Goal: Information Seeking & Learning: Find specific page/section

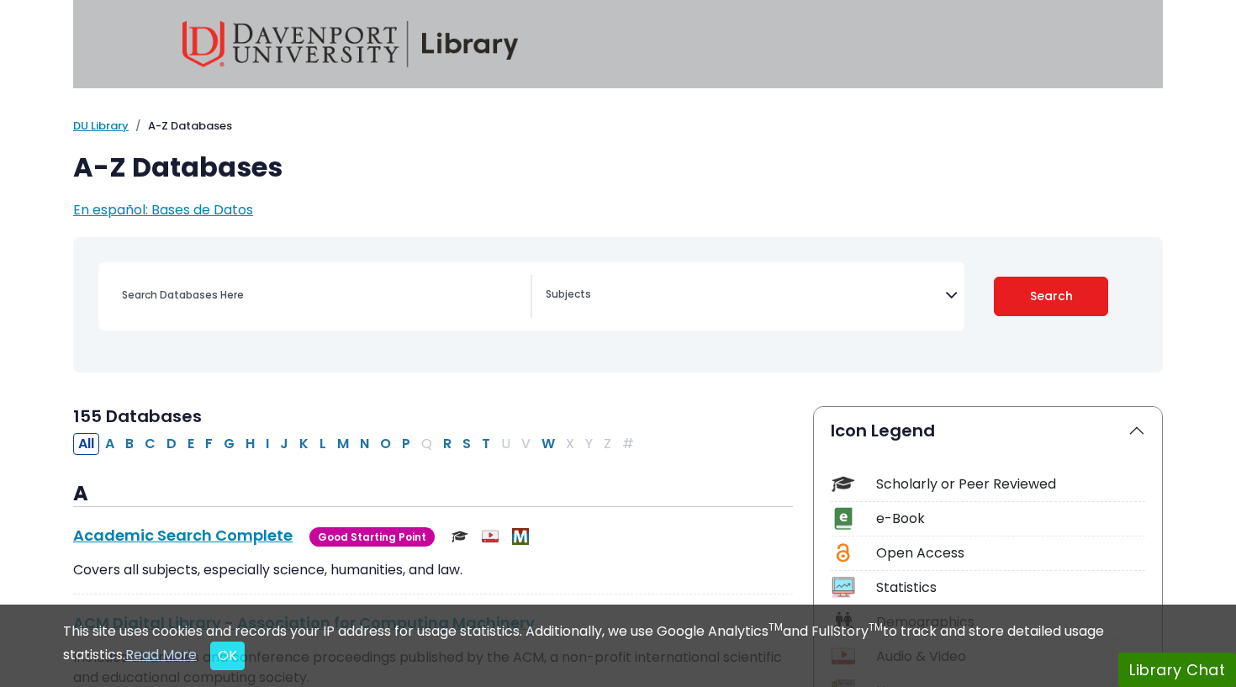
select select "Database Subject Filter"
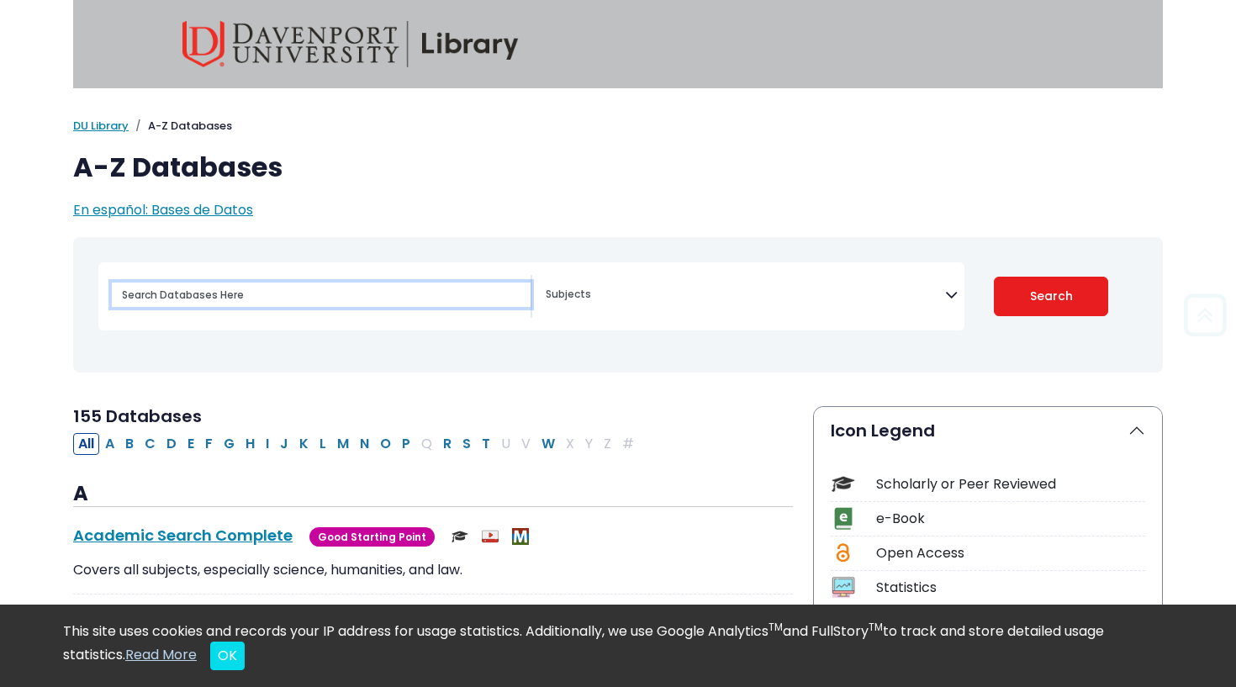
click at [315, 296] on input "Search database by title or keyword" at bounding box center [321, 294] width 419 height 24
click at [119, 287] on input "health care" at bounding box center [321, 294] width 419 height 24
click at [283, 285] on input "managed health care" at bounding box center [321, 294] width 419 height 24
click at [282, 297] on input "managed health care" at bounding box center [321, 294] width 419 height 24
type input "managed health care plan"
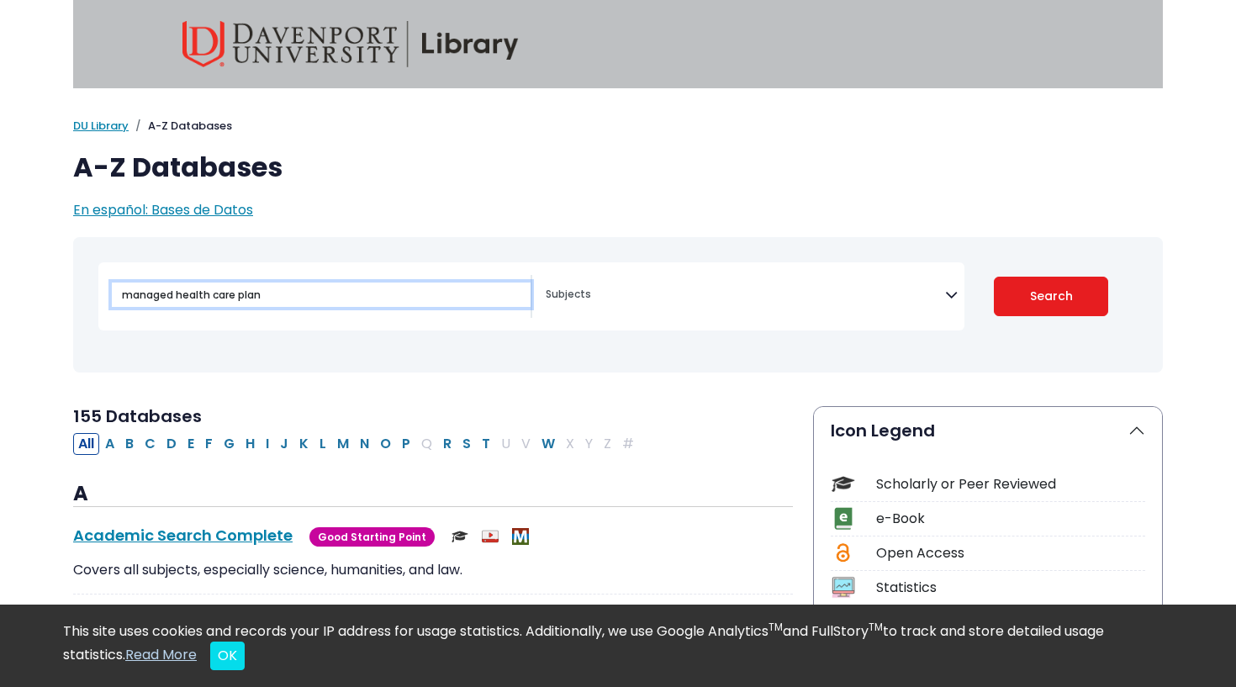
click at [1051, 295] on button "Search" at bounding box center [1051, 297] width 115 height 40
select select "Database Subject Filter"
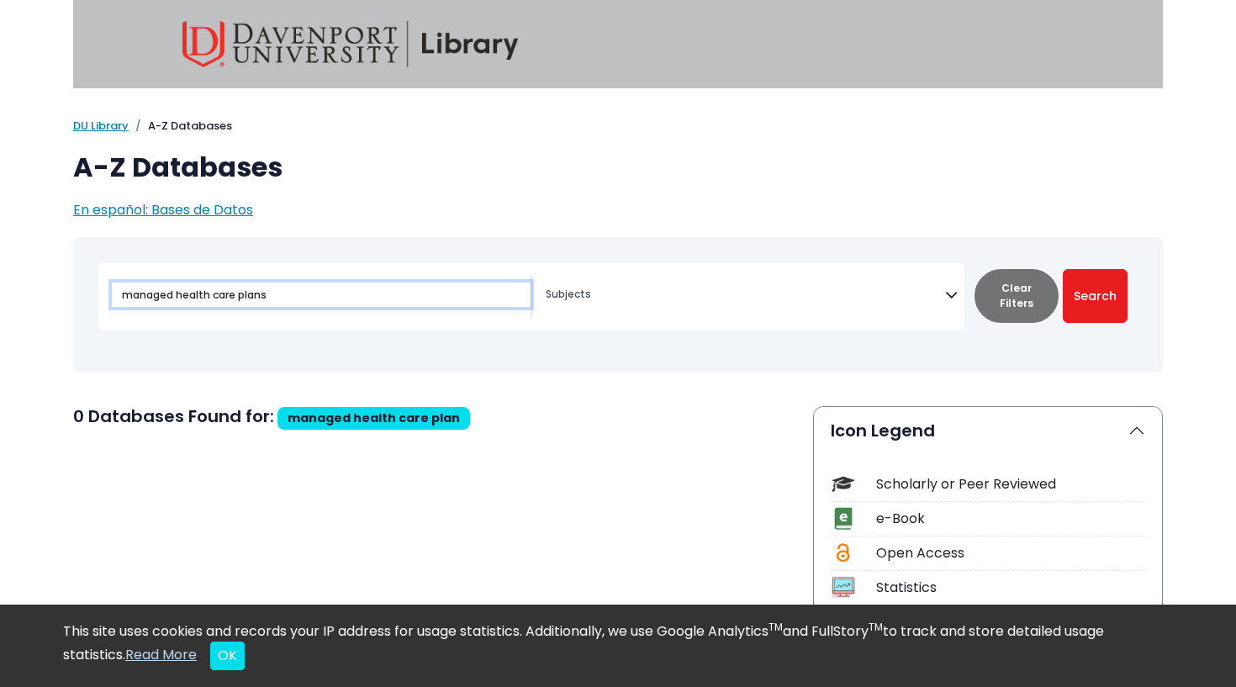
type input "managed health care plans"
click at [1094, 295] on button "Search" at bounding box center [1094, 296] width 65 height 54
select select "Database Subject Filter"
click at [158, 298] on input "managed health care plans" at bounding box center [321, 294] width 419 height 24
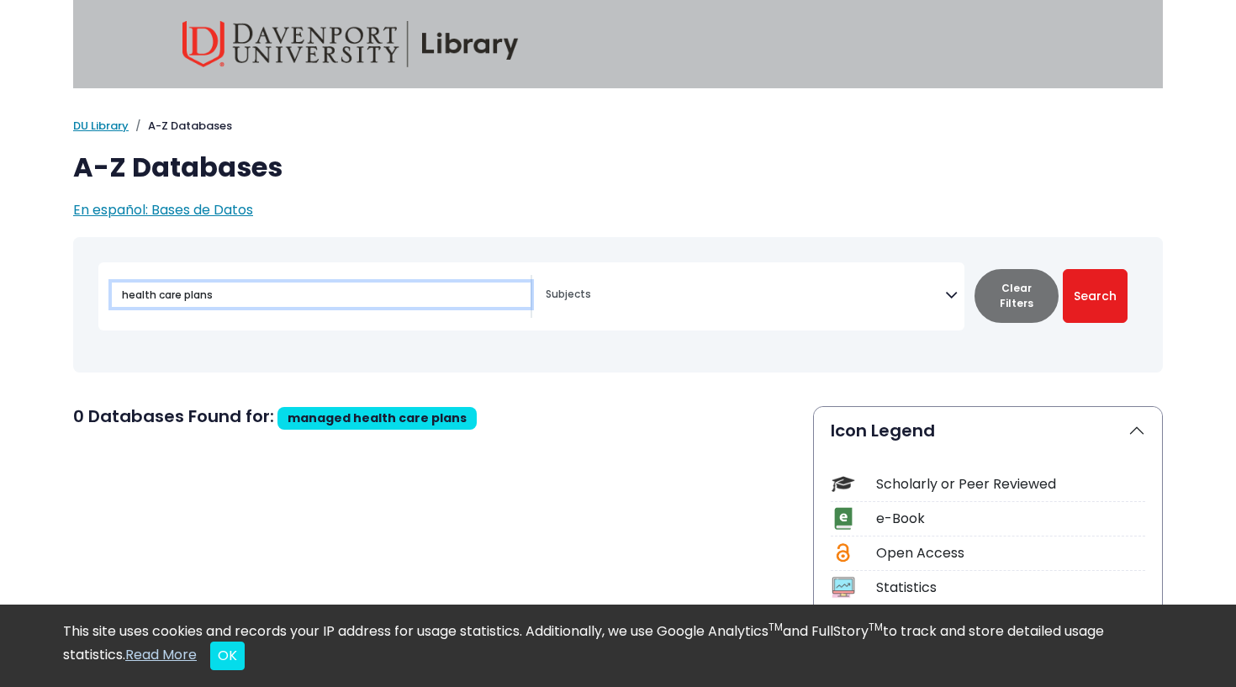
type input "health care plans"
click at [1094, 295] on button "Search" at bounding box center [1094, 296] width 65 height 54
select select "Database Subject Filter"
click at [200, 295] on input "health care plans" at bounding box center [321, 294] width 419 height 24
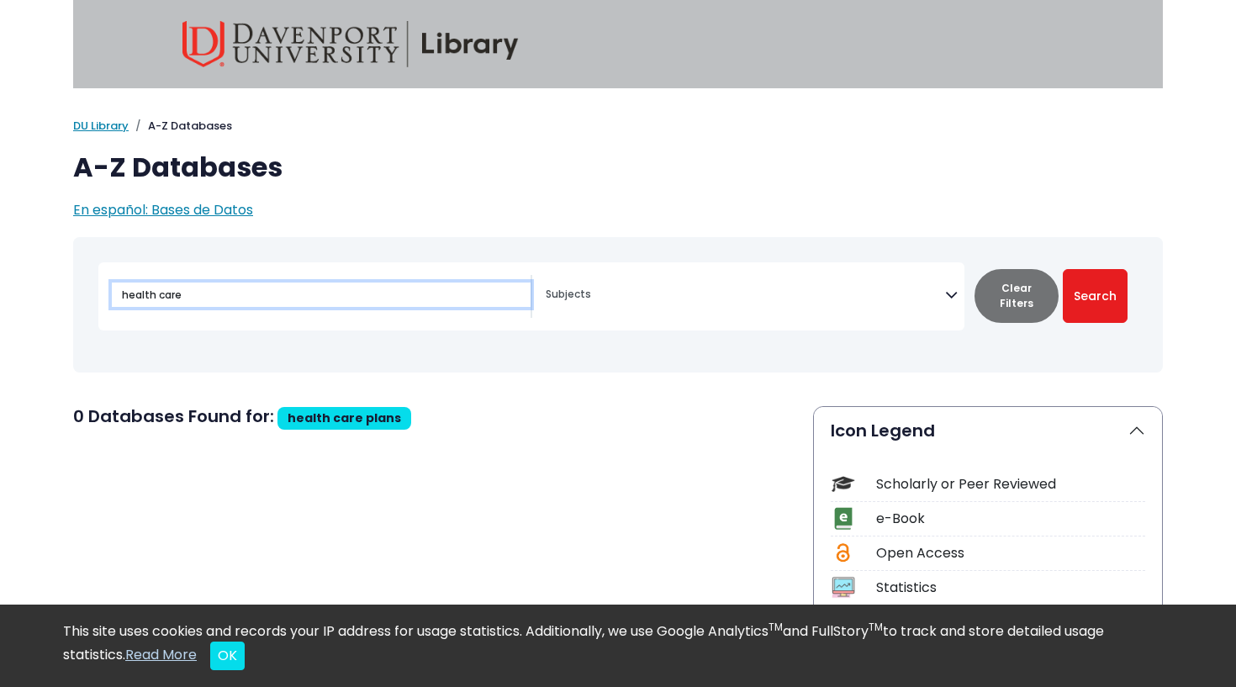
type input "health care"
click at [1094, 295] on button "Search" at bounding box center [1094, 296] width 65 height 54
select select "Database Subject Filter"
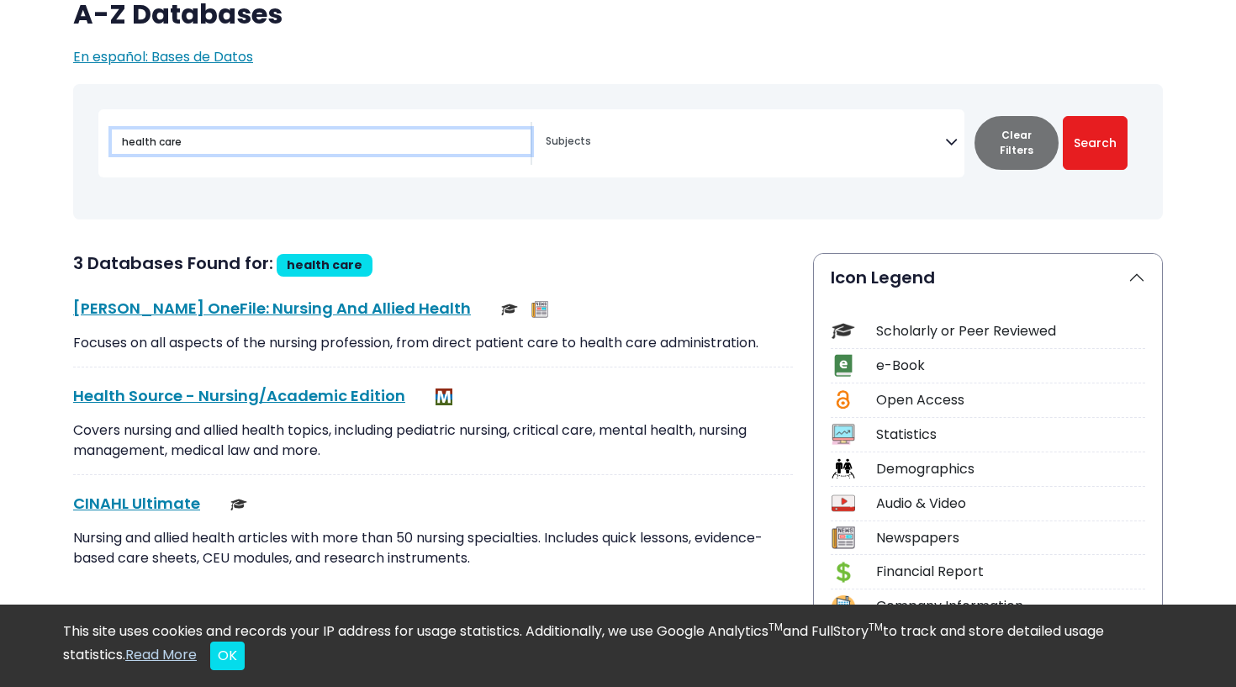
scroll to position [153, 0]
click at [334, 146] on input "health care" at bounding box center [321, 141] width 419 height 24
type input "case management"
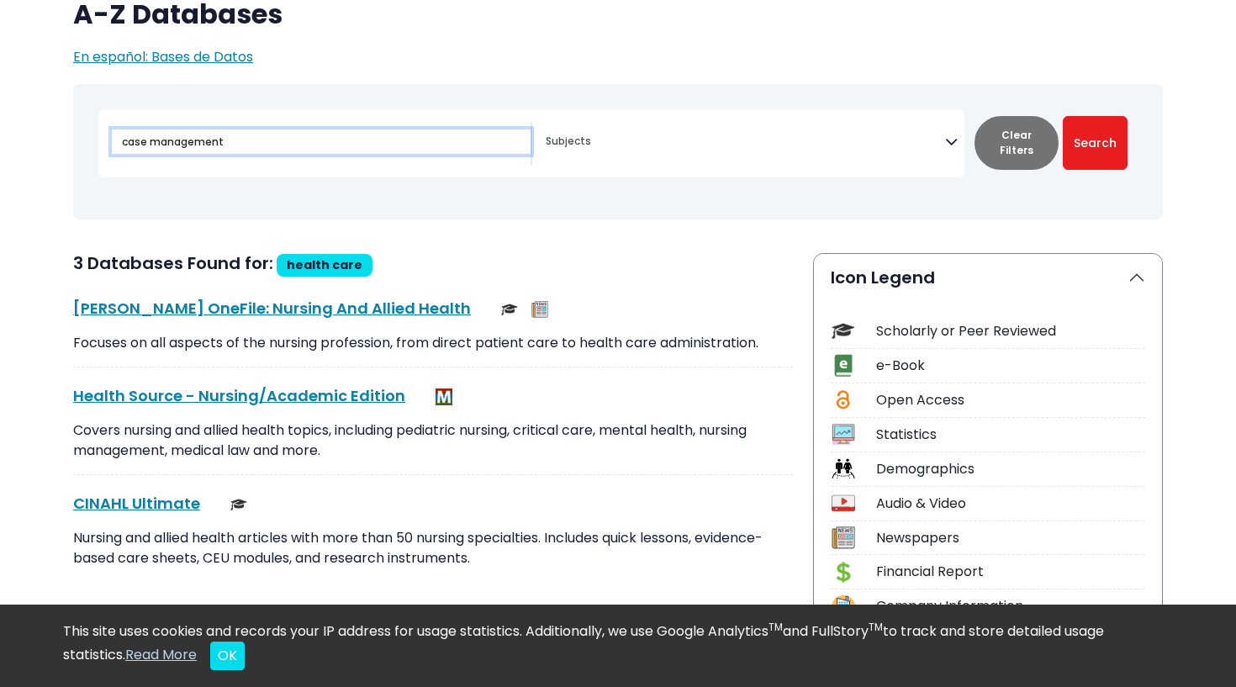
click at [1094, 142] on button "Search" at bounding box center [1094, 143] width 65 height 54
select select "Database Subject Filter"
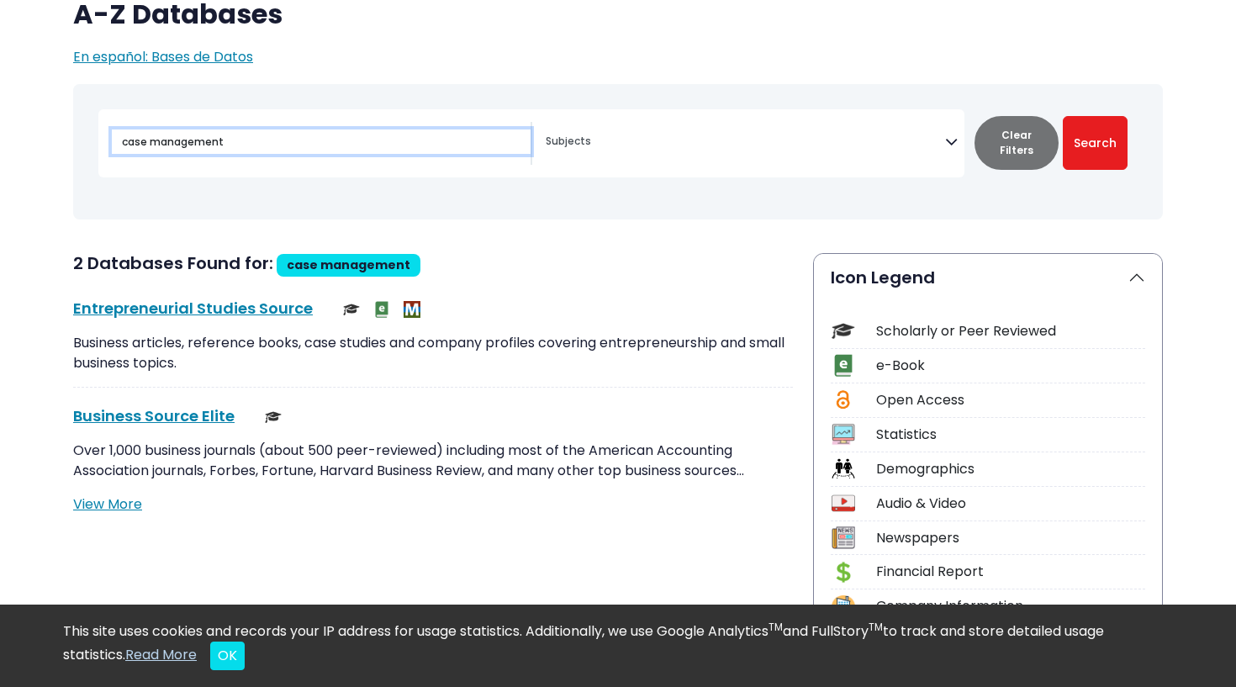
click at [366, 134] on input "case management" at bounding box center [321, 141] width 419 height 24
type input "care plans"
click at [1094, 142] on button "Search" at bounding box center [1094, 143] width 65 height 54
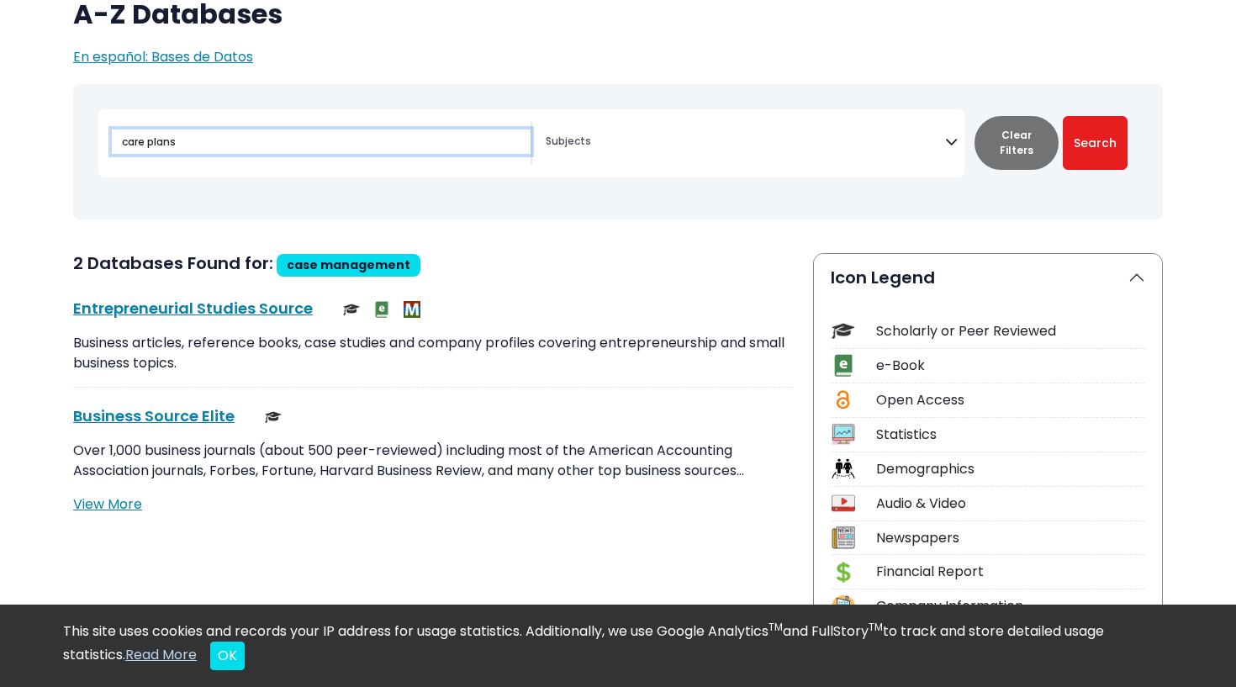
select select "Database Subject Filter"
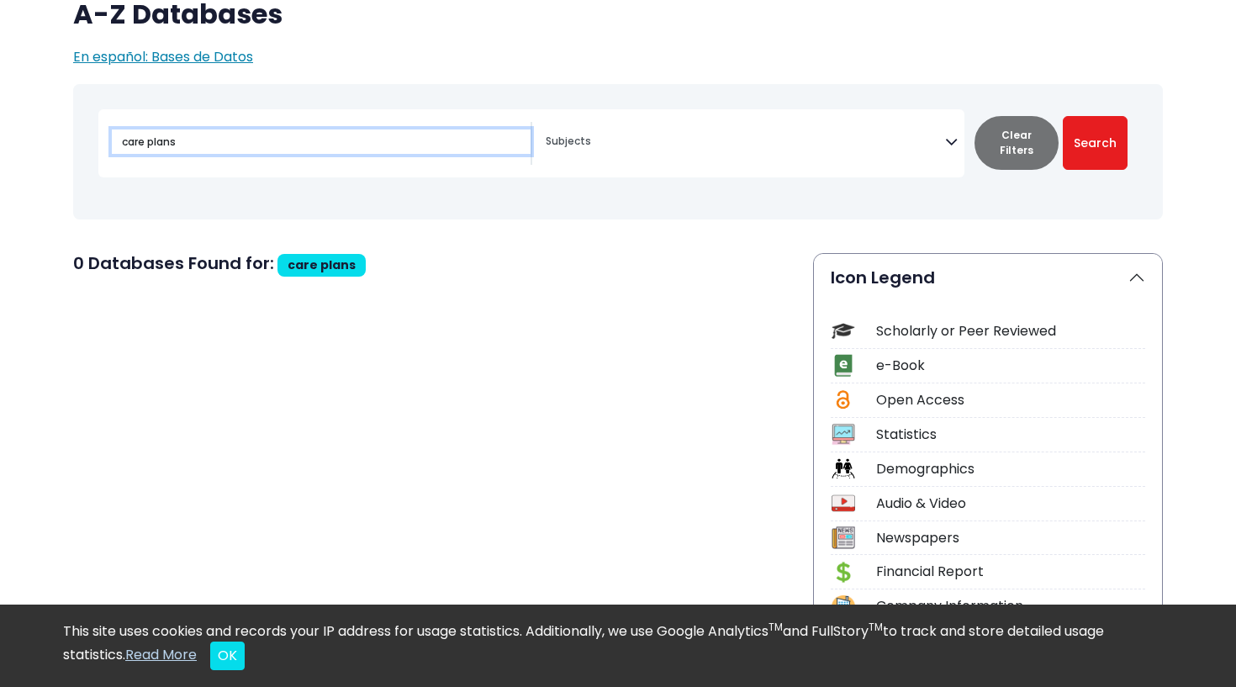
click at [243, 144] on input "care plans" at bounding box center [321, 141] width 419 height 24
type input "hmo"
click at [1094, 142] on button "Search" at bounding box center [1094, 143] width 65 height 54
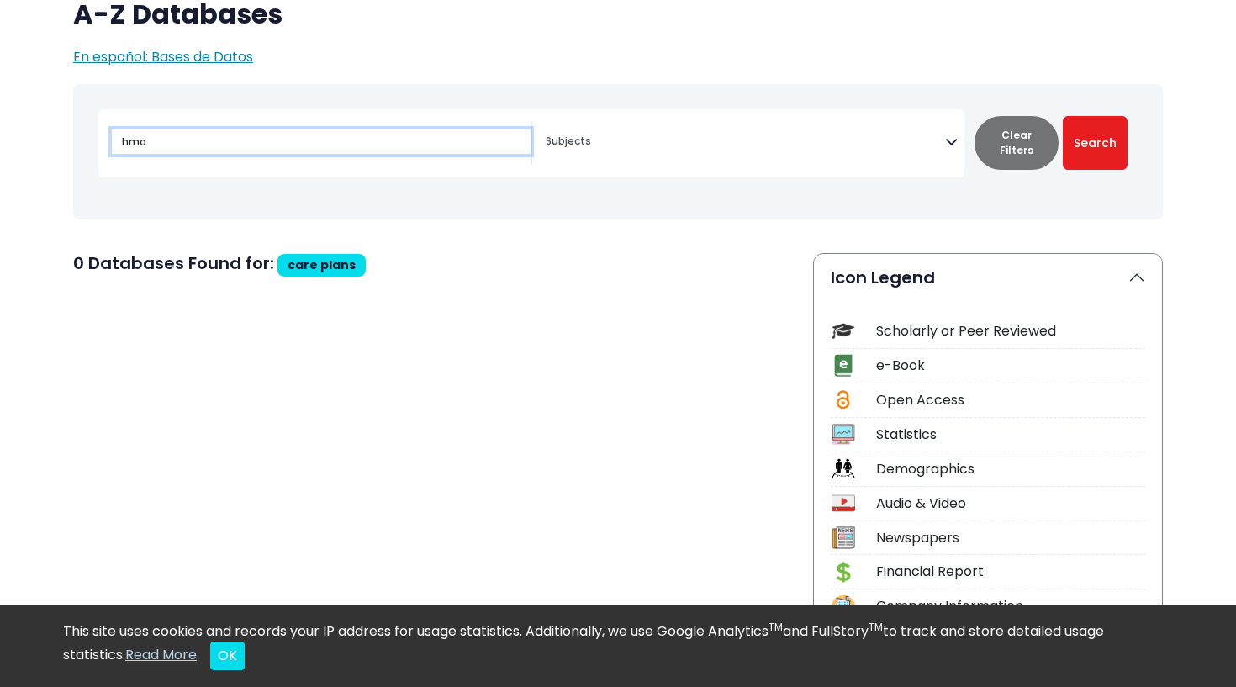
select select "Database Subject Filter"
type input "hmoHM"
